Goal: Check status: Check status

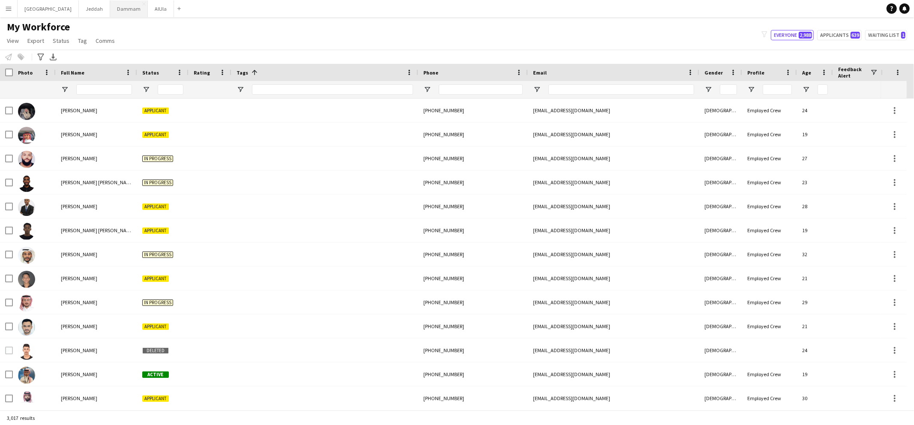
click at [110, 12] on button "Dammam Close" at bounding box center [129, 8] width 38 height 17
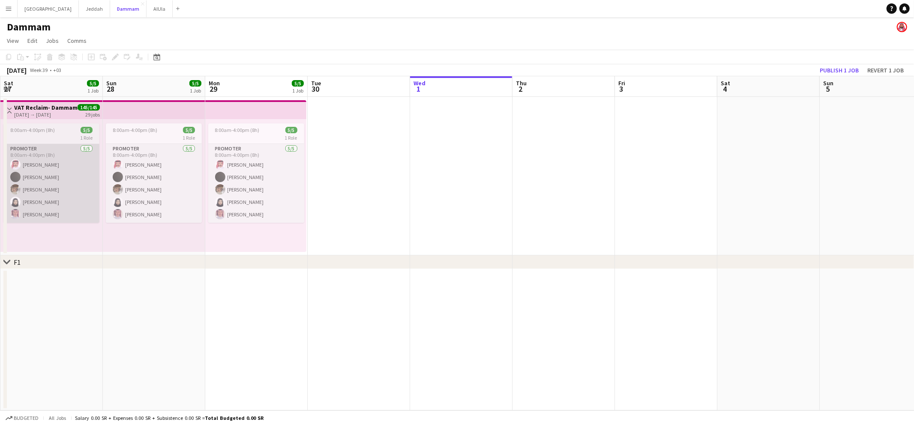
scroll to position [0, 204]
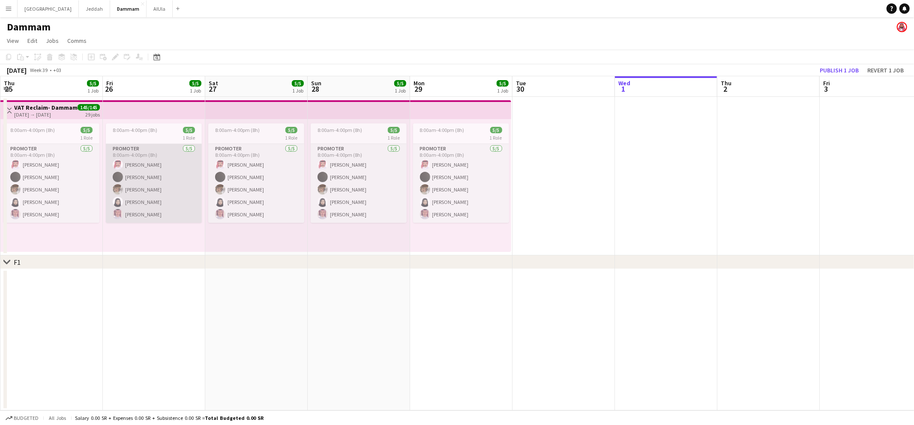
click at [144, 153] on app-card-role "Promoter [DATE] 8:00am-4:00pm (8h) Abdulaziz [PERSON_NAME] Buobaid [PERSON_NAME…" at bounding box center [154, 183] width 96 height 79
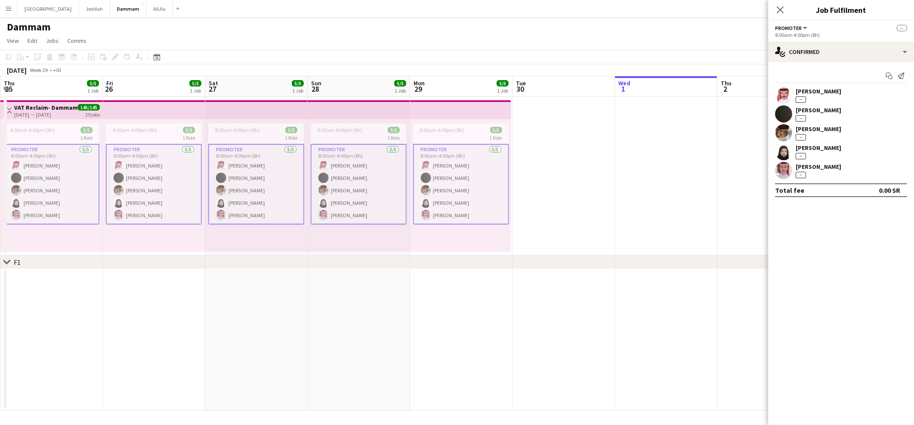
click at [785, 131] on app-user-avatar at bounding box center [783, 132] width 17 height 17
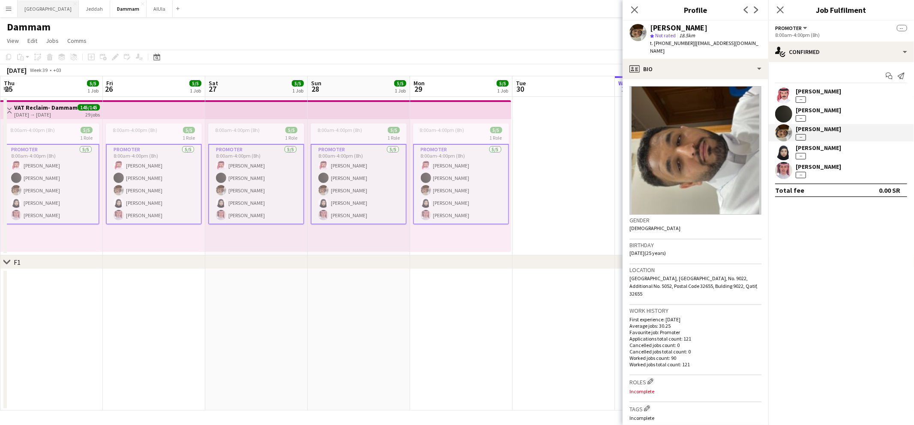
click at [34, 9] on button "Riyadh Close" at bounding box center [48, 8] width 61 height 17
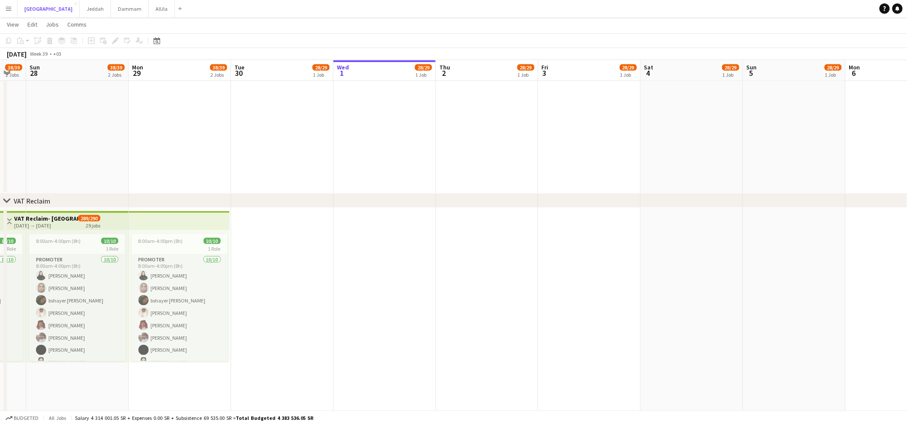
scroll to position [0, 175]
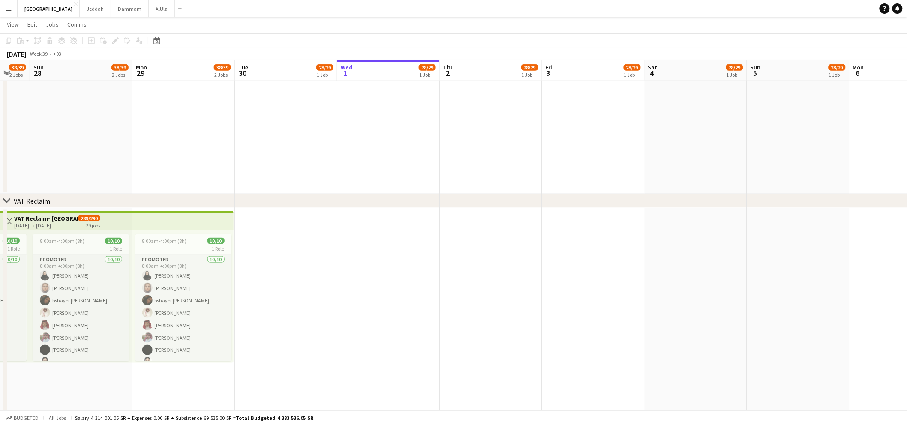
click at [182, 218] on app-top-bar at bounding box center [182, 220] width 101 height 19
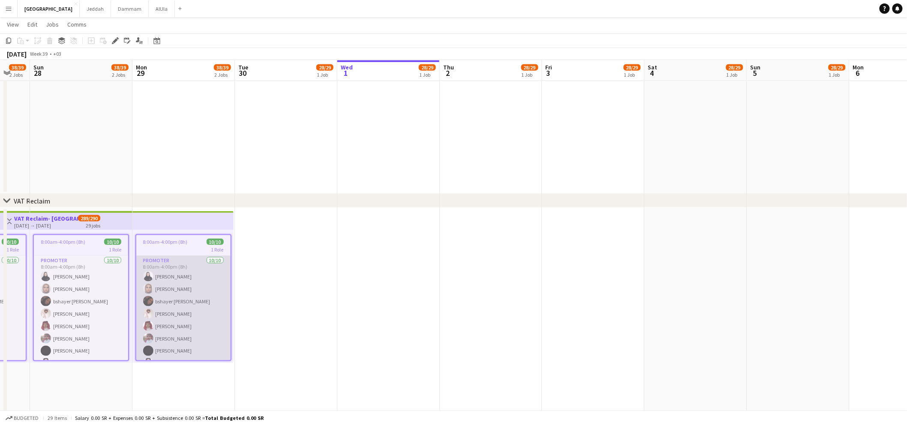
click at [175, 279] on app-card-role "Promoter [DATE] 8:00am-4:00pm (8h) [PERSON_NAME] [PERSON_NAME] bshayer Abdullah…" at bounding box center [183, 326] width 94 height 141
